Goal: Task Accomplishment & Management: Manage account settings

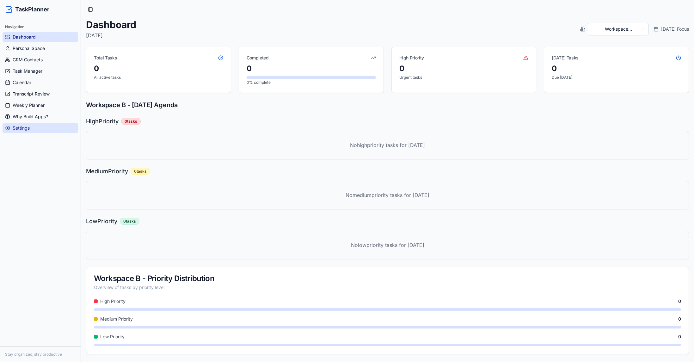
click at [34, 129] on link "Settings" at bounding box center [41, 128] width 76 height 10
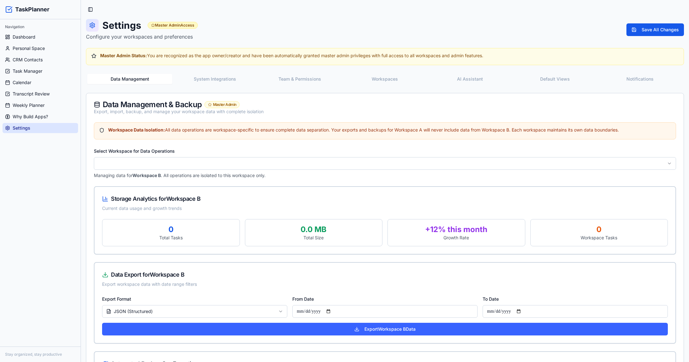
click at [230, 79] on button "System Integrations" at bounding box center [214, 79] width 85 height 10
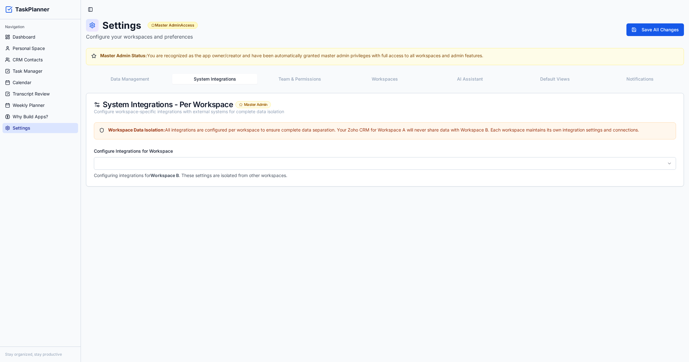
click at [128, 75] on button "Data Management" at bounding box center [129, 79] width 85 height 10
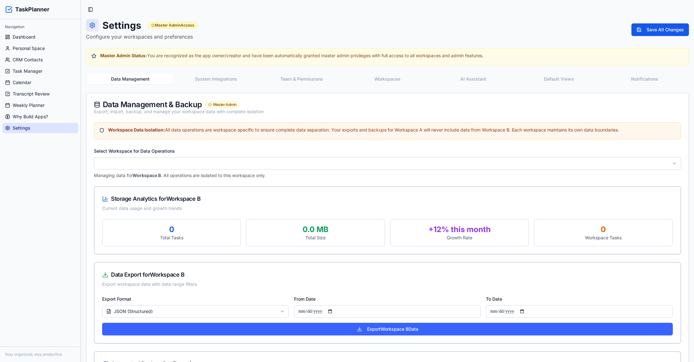
click at [211, 82] on button "System Integrations" at bounding box center [216, 79] width 86 height 10
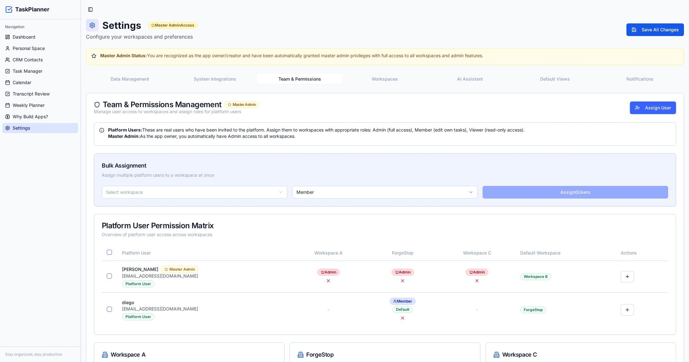
click at [314, 79] on button "Team & Permissions" at bounding box center [299, 79] width 85 height 10
click at [389, 77] on button "Workspaces" at bounding box center [384, 79] width 85 height 10
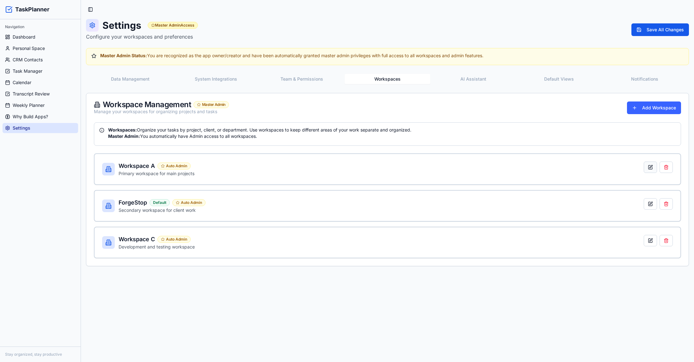
click at [652, 168] on button at bounding box center [649, 166] width 13 height 11
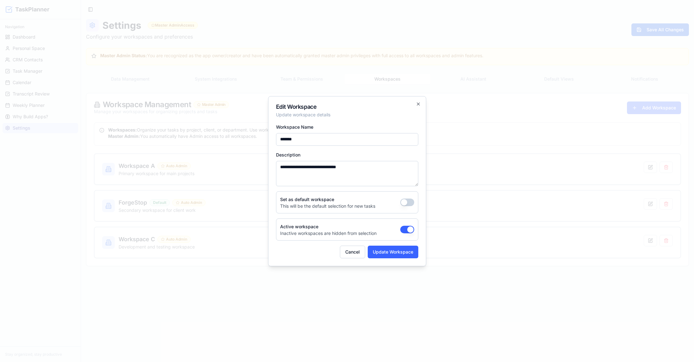
drag, startPoint x: 271, startPoint y: 131, endPoint x: 256, endPoint y: 127, distance: 15.7
click at [257, 128] on body "TaskPlanner Navigation Dashboard Personal Space CRM Contacts Task Manager Calen…" at bounding box center [347, 181] width 694 height 362
type input "*******"
click at [391, 248] on button "Update Workspace" at bounding box center [392, 252] width 51 height 13
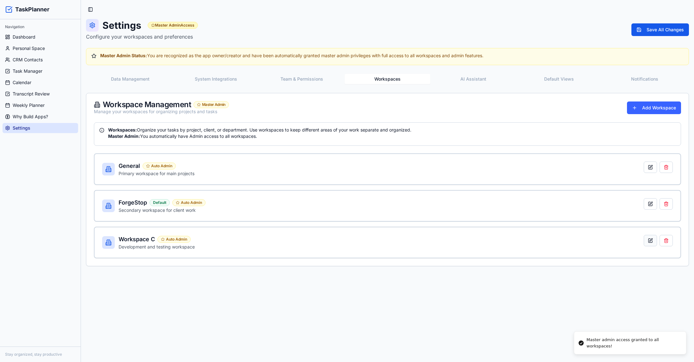
click at [653, 242] on button at bounding box center [649, 240] width 13 height 11
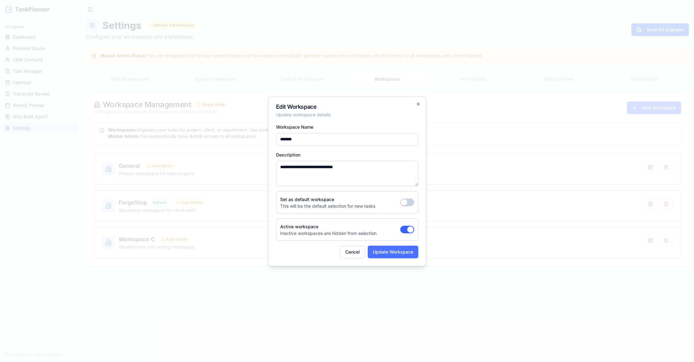
type input "*******"
click at [392, 250] on button "Update Workspace" at bounding box center [392, 252] width 51 height 13
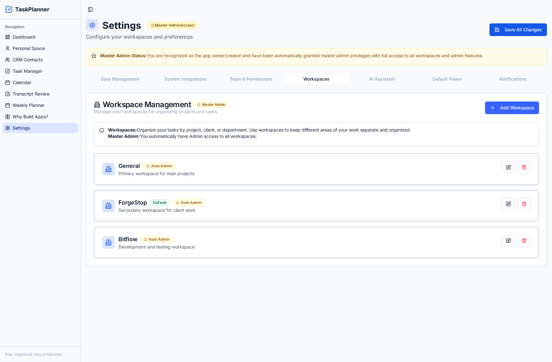
click at [133, 82] on button "Data Management" at bounding box center [119, 79] width 65 height 10
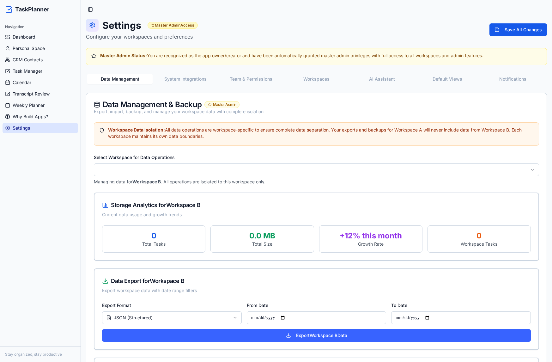
click at [256, 81] on button "Team & Permissions" at bounding box center [250, 79] width 65 height 10
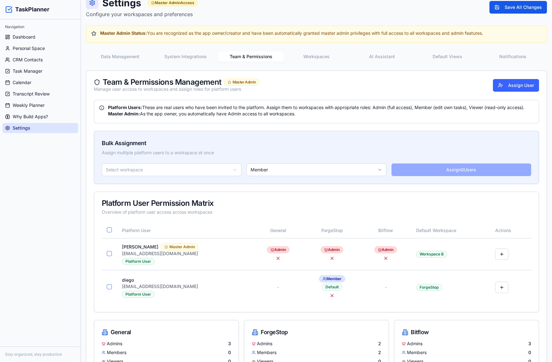
scroll to position [58, 0]
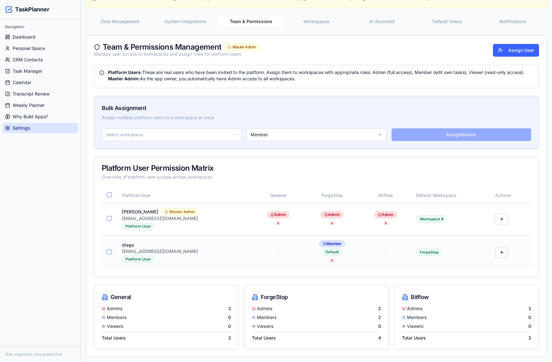
click at [501, 253] on button at bounding box center [501, 251] width 13 height 11
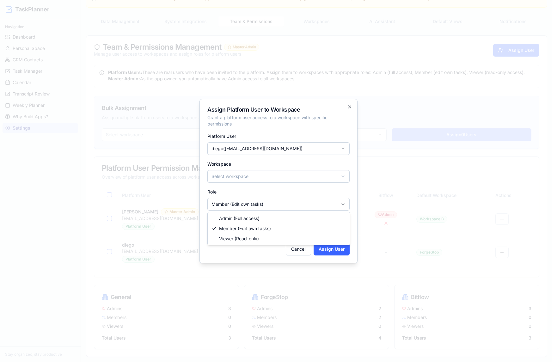
click at [273, 201] on body "TaskPlanner Navigation Dashboard Personal Space CRM Contacts Task Manager Calen…" at bounding box center [276, 151] width 552 height 419
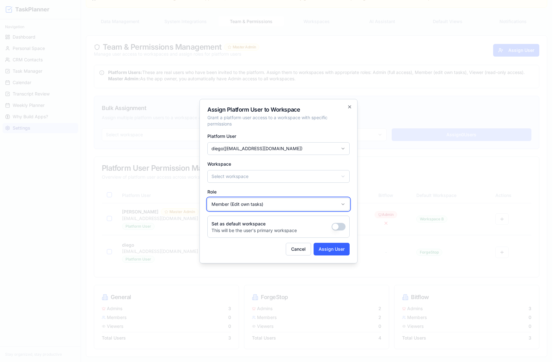
click at [267, 185] on body "TaskPlanner Navigation Dashboard Personal Space CRM Contacts Task Manager Calen…" at bounding box center [276, 151] width 552 height 419
click at [263, 179] on body "TaskPlanner Navigation Dashboard Personal Space CRM Contacts Task Manager Calen…" at bounding box center [276, 151] width 552 height 419
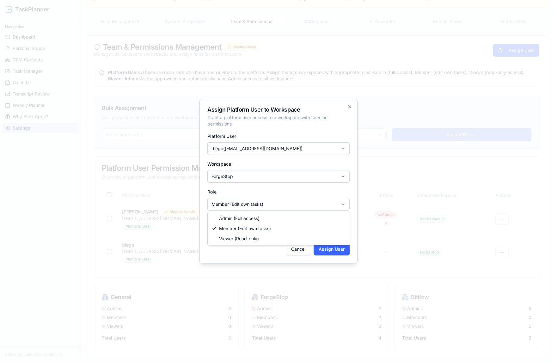
click at [239, 201] on body "TaskPlanner Navigation Dashboard Personal Space CRM Contacts Task Manager Calen…" at bounding box center [276, 151] width 552 height 419
click at [338, 232] on div "Set as default workspace This will be the user's primary workspace" at bounding box center [278, 226] width 142 height 22
click at [338, 229] on button "button" at bounding box center [338, 227] width 14 height 8
click at [332, 247] on button "Assign User" at bounding box center [331, 249] width 36 height 13
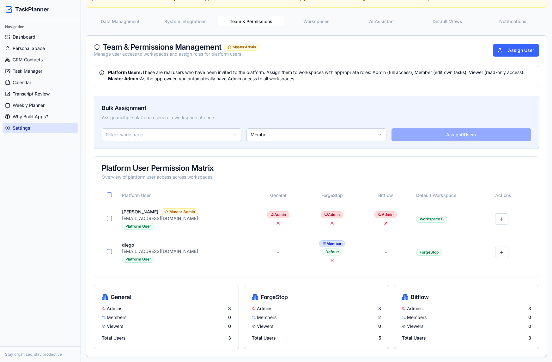
drag, startPoint x: 505, startPoint y: 47, endPoint x: 346, endPoint y: 51, distance: 159.3
click at [346, 51] on div "Team & Permissions Management Master Admin Manage user access to workspaces and…" at bounding box center [316, 50] width 445 height 14
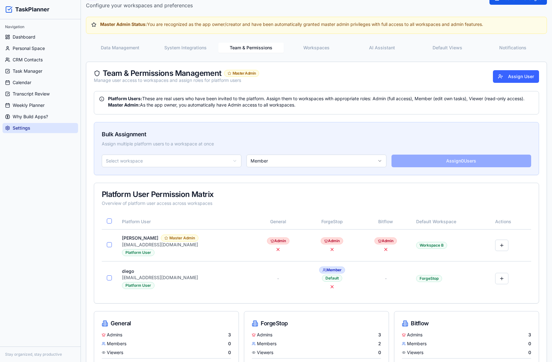
scroll to position [0, 0]
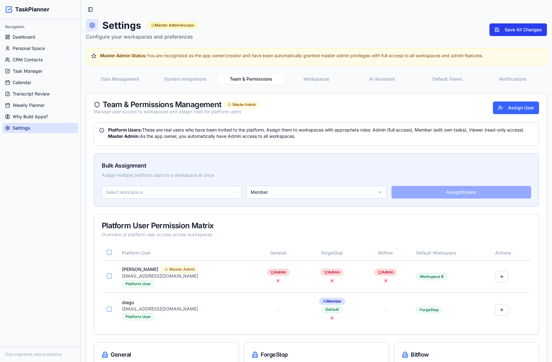
click at [510, 27] on button "Save All Changes" at bounding box center [518, 29] width 58 height 13
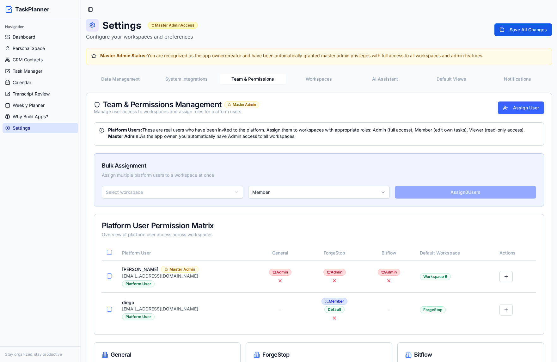
click at [310, 76] on button "Workspaces" at bounding box center [319, 79] width 66 height 10
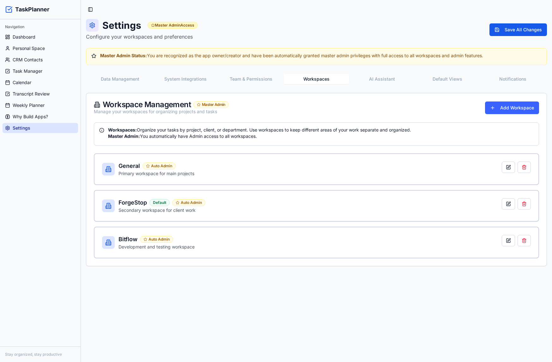
click at [233, 80] on button "Team & Permissions" at bounding box center [250, 79] width 65 height 10
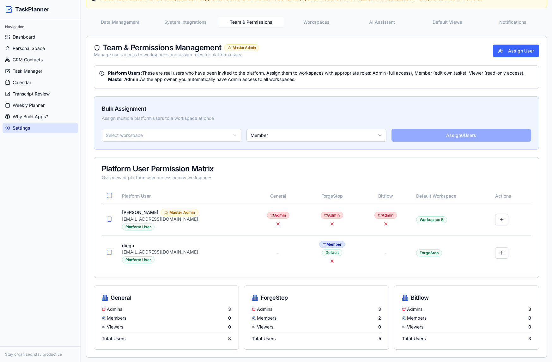
scroll to position [58, 0]
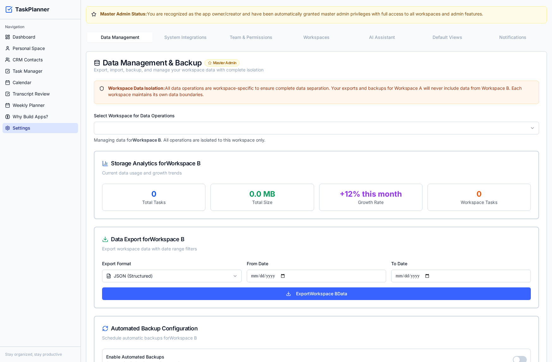
scroll to position [32, 0]
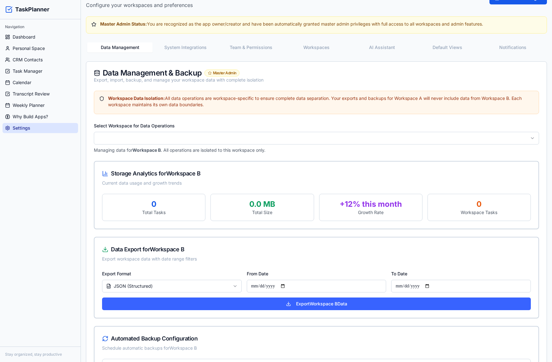
click at [234, 52] on div "Data Management System Integrations Team & Permissions Workspaces AI Assistant …" at bounding box center [316, 47] width 461 height 13
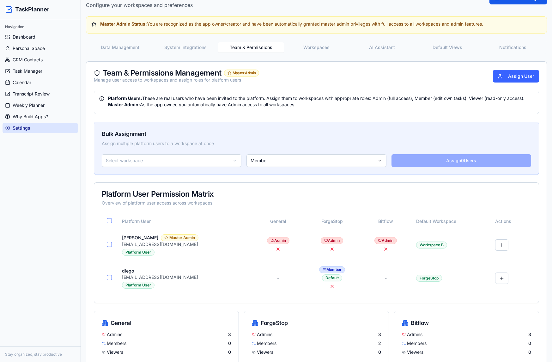
click at [234, 49] on button "Team & Permissions" at bounding box center [250, 47] width 65 height 10
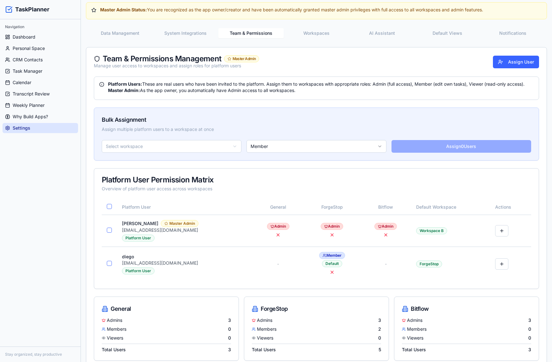
scroll to position [58, 0]
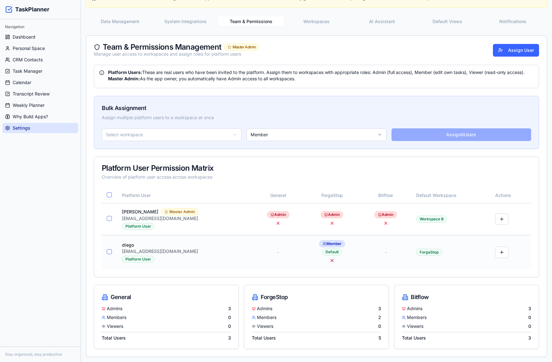
click at [328, 257] on button at bounding box center [332, 261] width 8 height 8
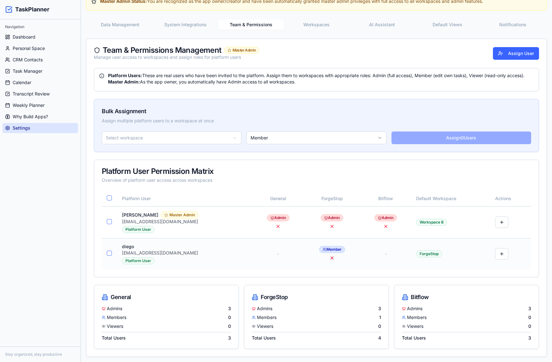
click at [328, 258] on button at bounding box center [332, 258] width 8 height 8
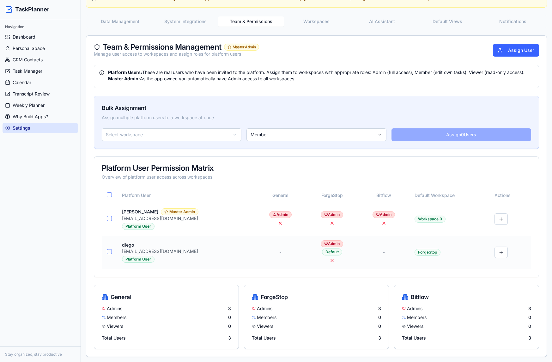
drag, startPoint x: 320, startPoint y: 259, endPoint x: 480, endPoint y: 242, distance: 161.5
click at [477, 242] on tr "diego diego@forgestop.com Platform User - Admin Default - ForgeStop" at bounding box center [316, 252] width 429 height 34
click at [110, 249] on button "button" at bounding box center [109, 251] width 5 height 5
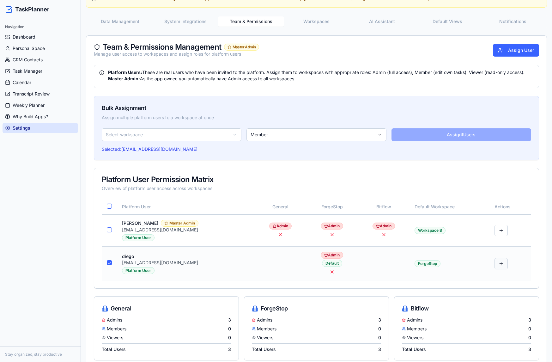
click at [499, 263] on button at bounding box center [500, 263] width 13 height 11
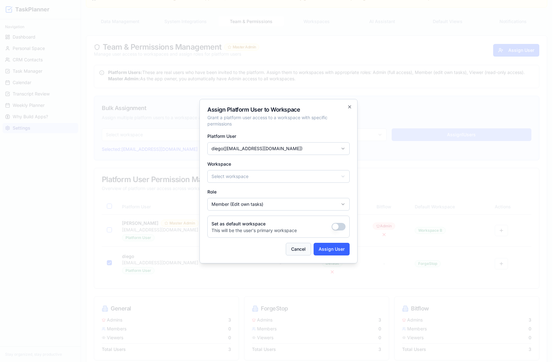
click at [303, 249] on button "Cancel" at bounding box center [298, 249] width 25 height 13
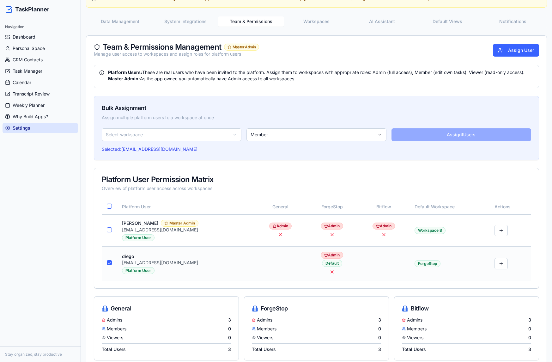
click at [457, 259] on td "ForgeStop" at bounding box center [450, 263] width 80 height 34
click at [108, 263] on button "button" at bounding box center [109, 262] width 5 height 5
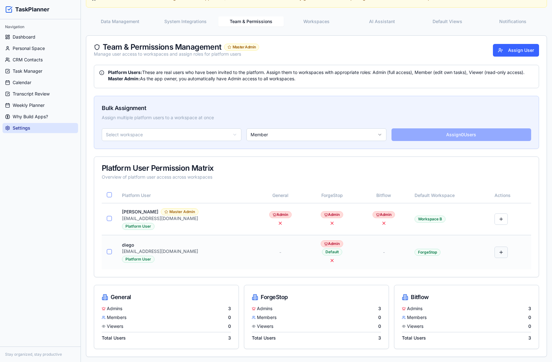
click at [501, 251] on button at bounding box center [500, 251] width 13 height 11
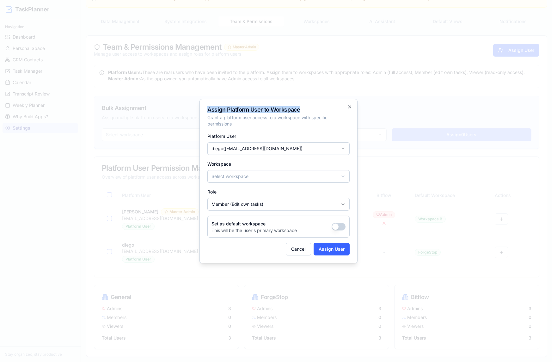
drag, startPoint x: 206, startPoint y: 108, endPoint x: 193, endPoint y: 4, distance: 104.8
click at [311, 108] on div "Assign Platform User to Workspace Grant a platform user access to a workspace w…" at bounding box center [278, 181] width 158 height 164
copy h2 "Assign Platform User to Workspace"
click at [352, 108] on icon "button" at bounding box center [349, 106] width 5 height 5
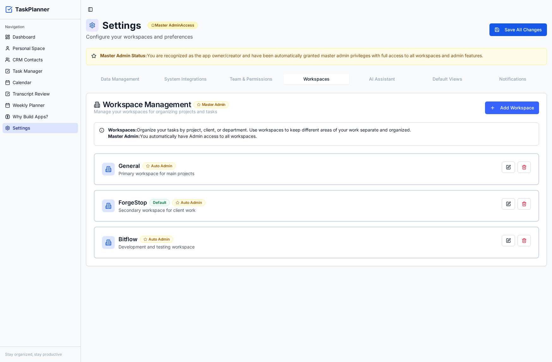
scroll to position [0, 0]
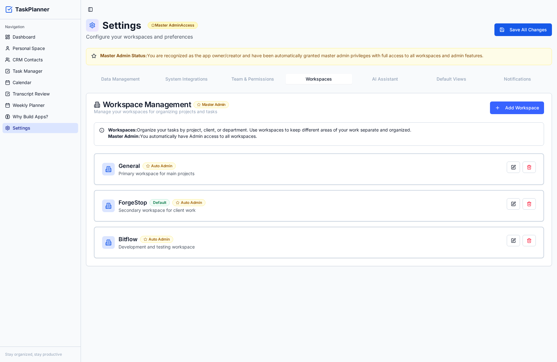
click at [306, 22] on div "Settings Master Admin Access Configure your workspaces and preferences Save All…" at bounding box center [319, 142] width 466 height 247
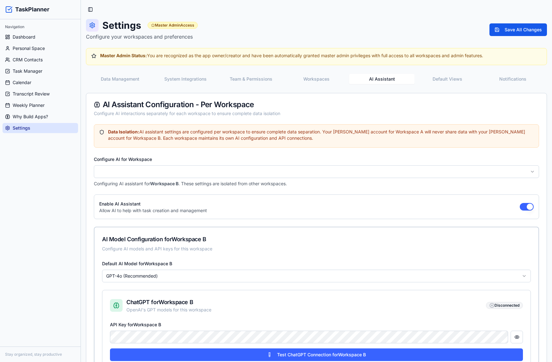
click at [373, 78] on button "AI Assistant" at bounding box center [381, 79] width 65 height 10
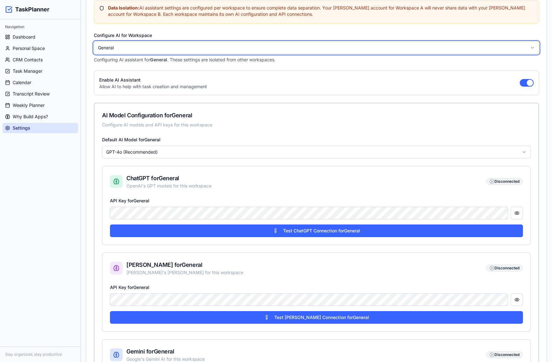
scroll to position [126, 0]
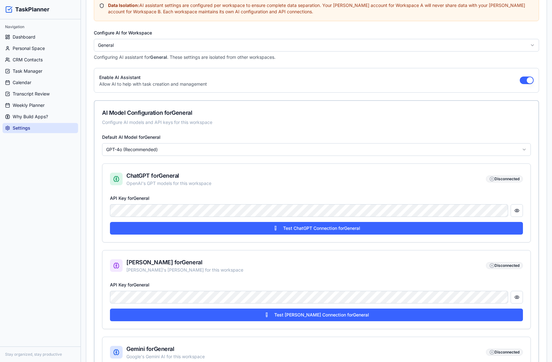
click at [189, 157] on div "Default AI Model for General GPT-4o (Recommended) ChatGPT for General OpenAI's …" at bounding box center [316, 278] width 444 height 290
click at [185, 148] on html "TaskPlanner Navigation Dashboard Personal Space CRM Contacts Task Manager Calen…" at bounding box center [276, 244] width 552 height 741
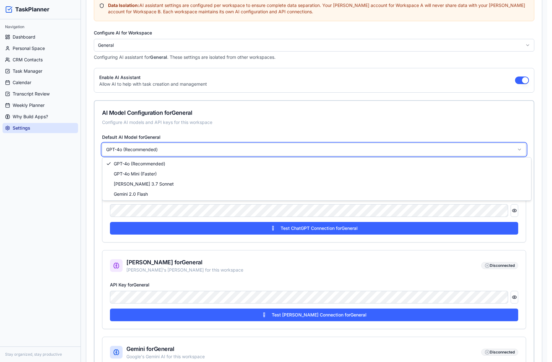
click at [184, 146] on html "TaskPlanner Navigation Dashboard Personal Space CRM Contacts Task Manager Calen…" at bounding box center [276, 244] width 552 height 741
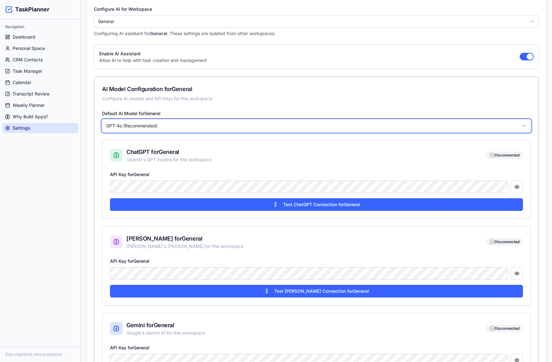
scroll to position [158, 0]
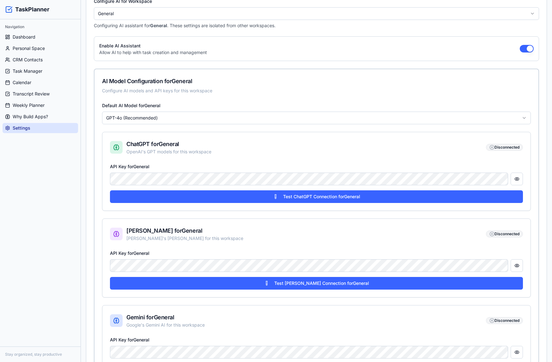
click at [183, 117] on html "TaskPlanner Navigation Dashboard Personal Space CRM Contacts Task Manager Calen…" at bounding box center [276, 212] width 552 height 741
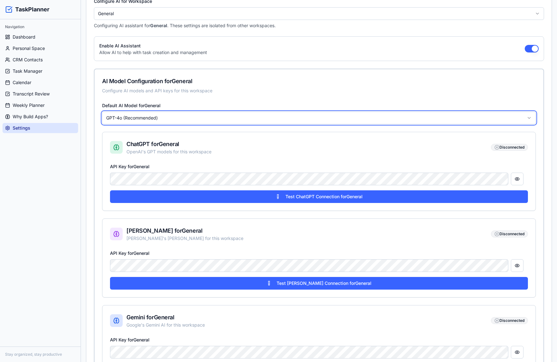
click at [167, 89] on html "TaskPlanner Navigation Dashboard Personal Space CRM Contacts Task Manager Calen…" at bounding box center [278, 212] width 557 height 741
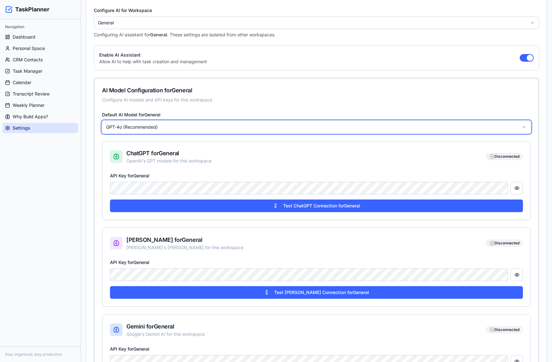
scroll to position [126, 0]
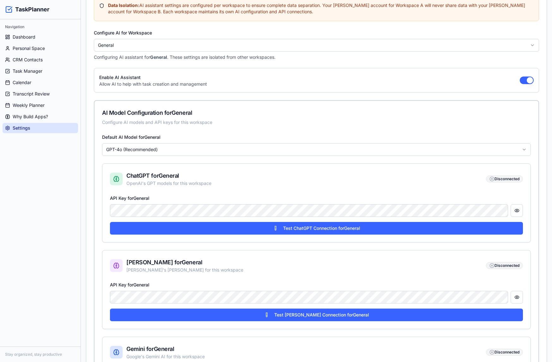
click at [158, 46] on html "TaskPlanner Navigation Dashboard Personal Space CRM Contacts Task Manager Calen…" at bounding box center [276, 244] width 552 height 741
click at [496, 164] on div "ChatGPT for ForgeStop OpenAI's GPT models for this workspace Disconnected" at bounding box center [316, 179] width 428 height 30
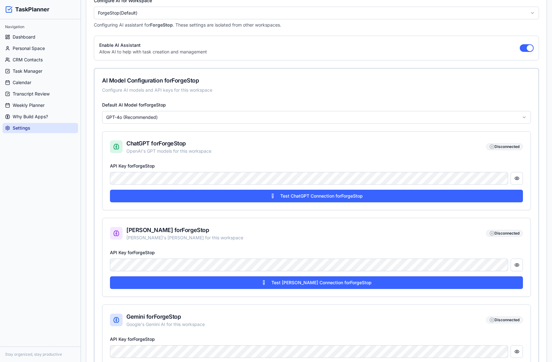
scroll to position [158, 0]
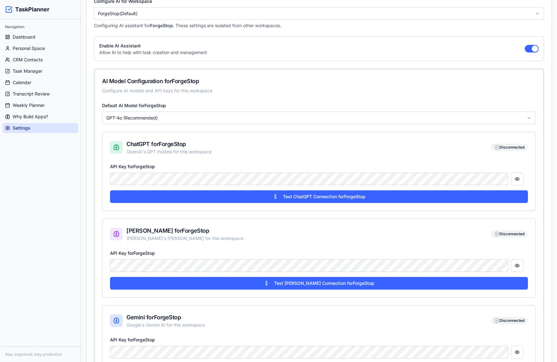
click at [174, 115] on html "TaskPlanner Navigation Dashboard Personal Space CRM Contacts Task Manager Calen…" at bounding box center [278, 212] width 557 height 741
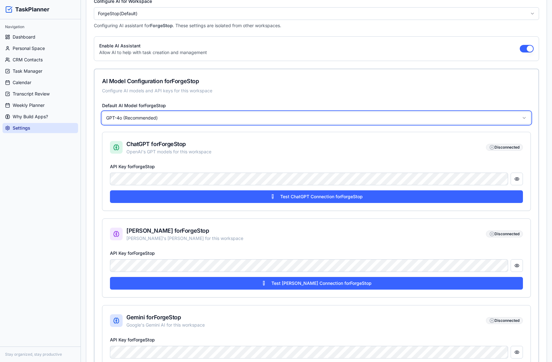
click at [174, 115] on html "TaskPlanner Navigation Dashboard Personal Space CRM Contacts Task Manager Calen…" at bounding box center [276, 212] width 552 height 741
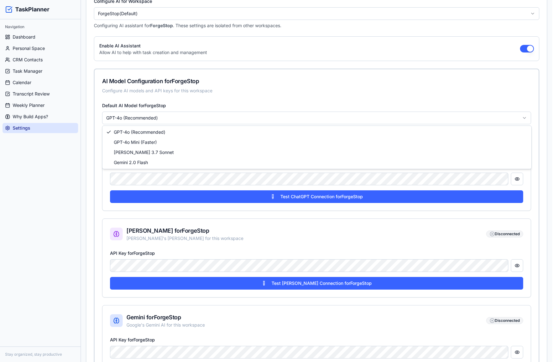
click at [174, 115] on html "TaskPlanner Navigation Dashboard Personal Space CRM Contacts Task Manager Calen…" at bounding box center [278, 212] width 557 height 741
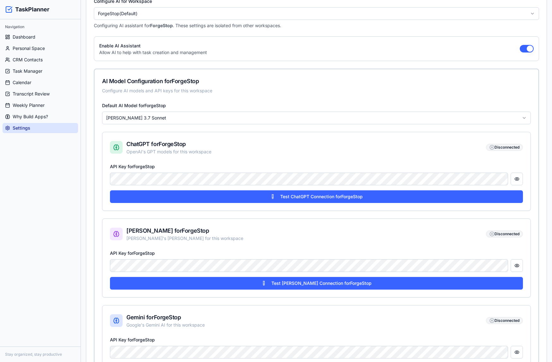
click at [501, 33] on div "Data Isolation: AI assistant settings are configured per workspace to ensure co…" at bounding box center [316, 271] width 460 height 611
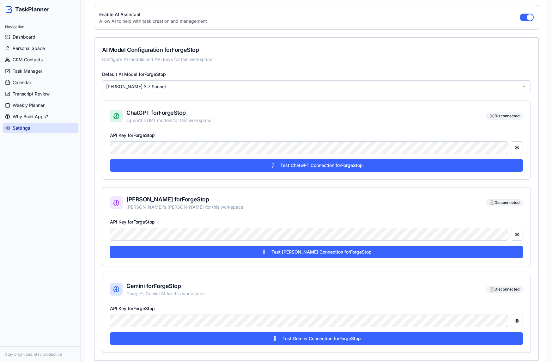
scroll to position [190, 0]
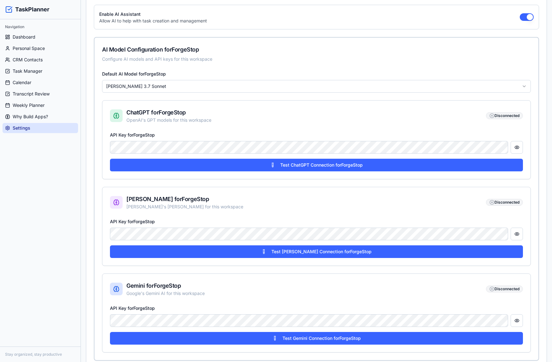
drag, startPoint x: 505, startPoint y: 217, endPoint x: 307, endPoint y: 201, distance: 198.5
click at [505, 217] on div "API Key for ForgeStop" at bounding box center [316, 228] width 413 height 23
click at [162, 224] on div "API Key for ForgeStop" at bounding box center [316, 228] width 413 height 23
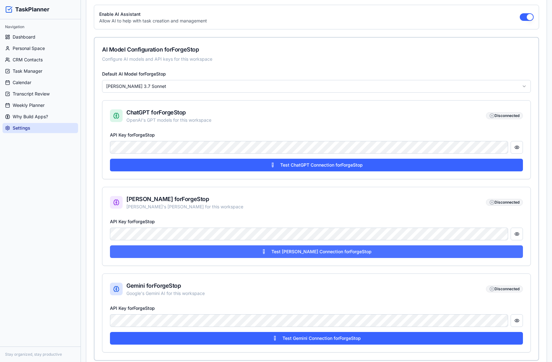
click at [319, 252] on button "Test Claude Connection for ForgeStop" at bounding box center [316, 251] width 413 height 13
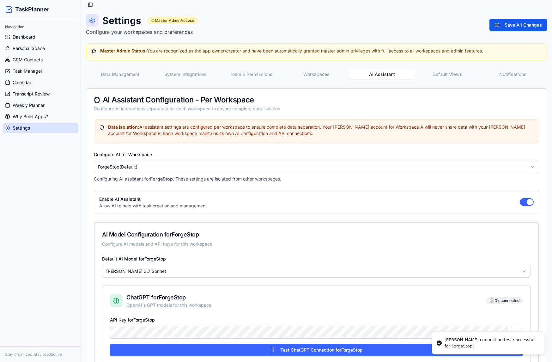
scroll to position [0, 0]
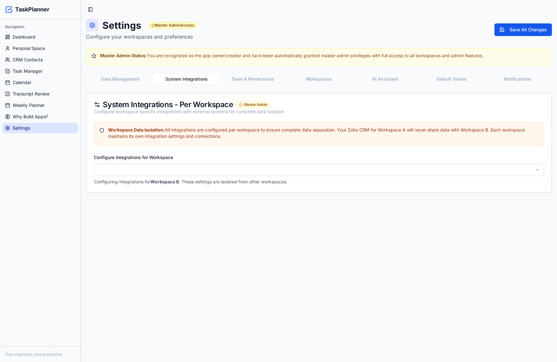
click at [179, 78] on button "System Integrations" at bounding box center [186, 79] width 66 height 10
click at [155, 168] on html "TaskPlanner Navigation Dashboard Personal Space CRM Contacts Task Manager Calen…" at bounding box center [278, 181] width 557 height 362
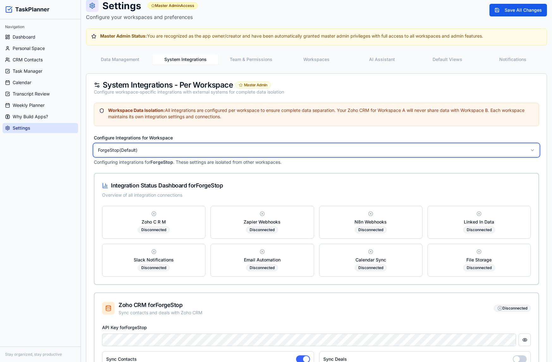
scroll to position [126, 0]
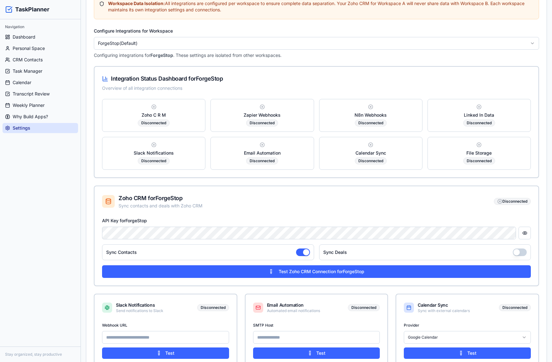
click at [476, 122] on div "Disconnected" at bounding box center [479, 122] width 32 height 7
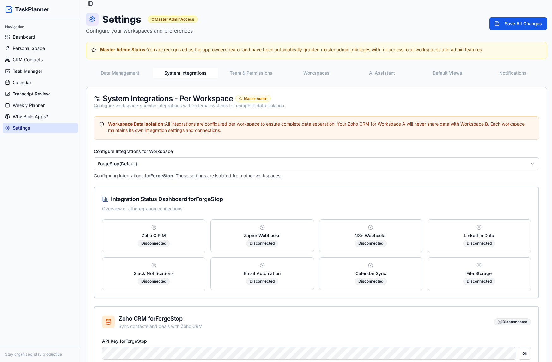
scroll to position [0, 0]
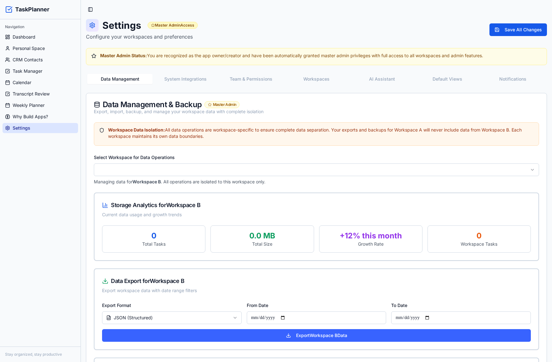
click at [129, 76] on button "Data Management" at bounding box center [119, 79] width 65 height 10
click at [252, 76] on button "Team & Permissions" at bounding box center [250, 79] width 65 height 10
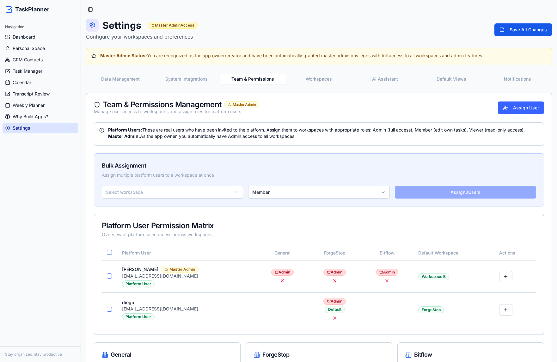
click at [321, 79] on button "Workspaces" at bounding box center [319, 79] width 66 height 10
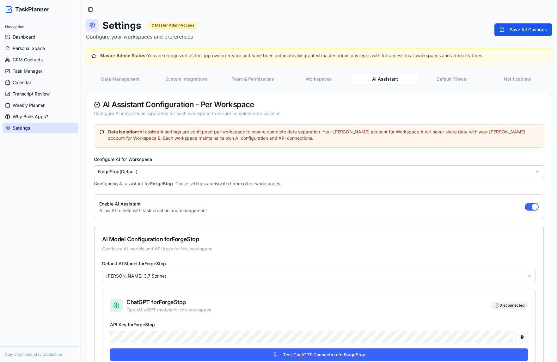
drag, startPoint x: 386, startPoint y: 81, endPoint x: 340, endPoint y: 88, distance: 47.3
click at [386, 81] on button "AI Assistant" at bounding box center [385, 79] width 66 height 10
